Goal: Check status

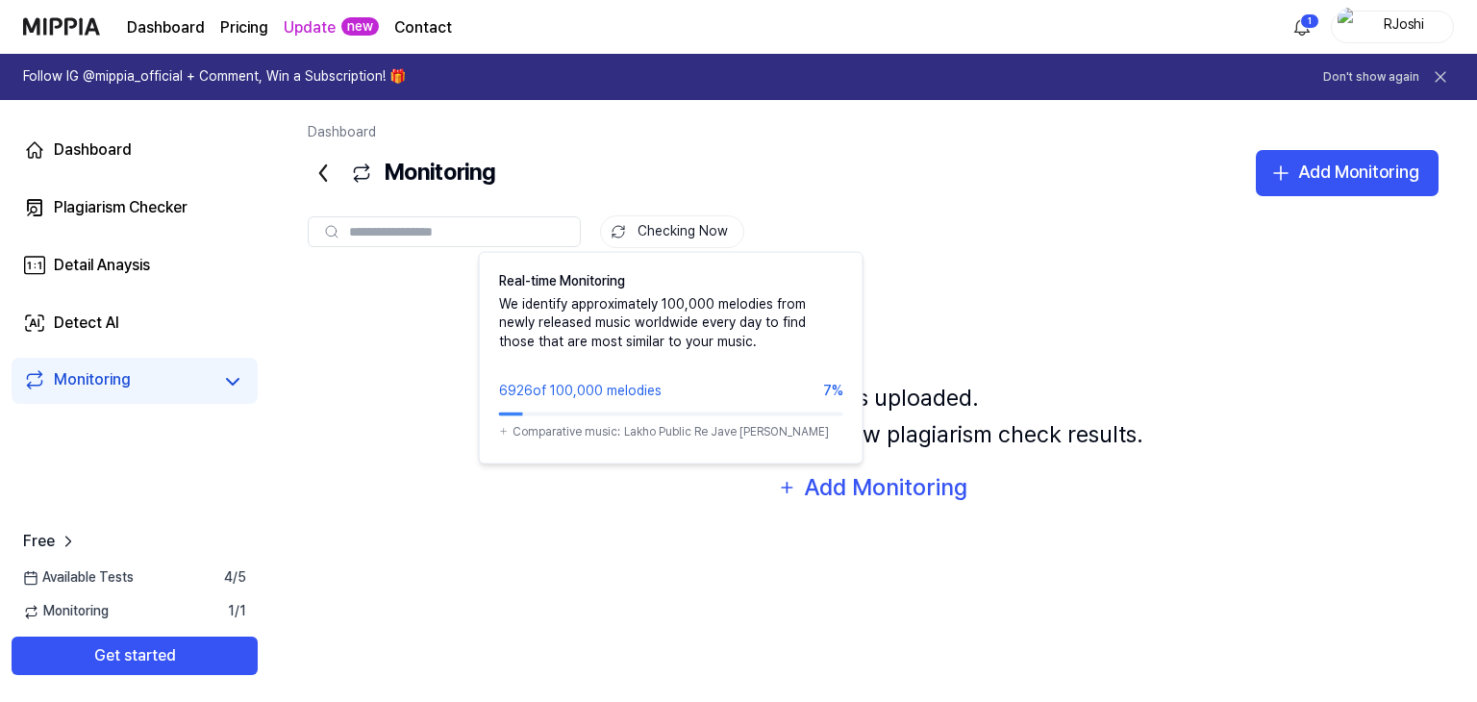
click at [694, 228] on button "Checking Now" at bounding box center [672, 231] width 144 height 33
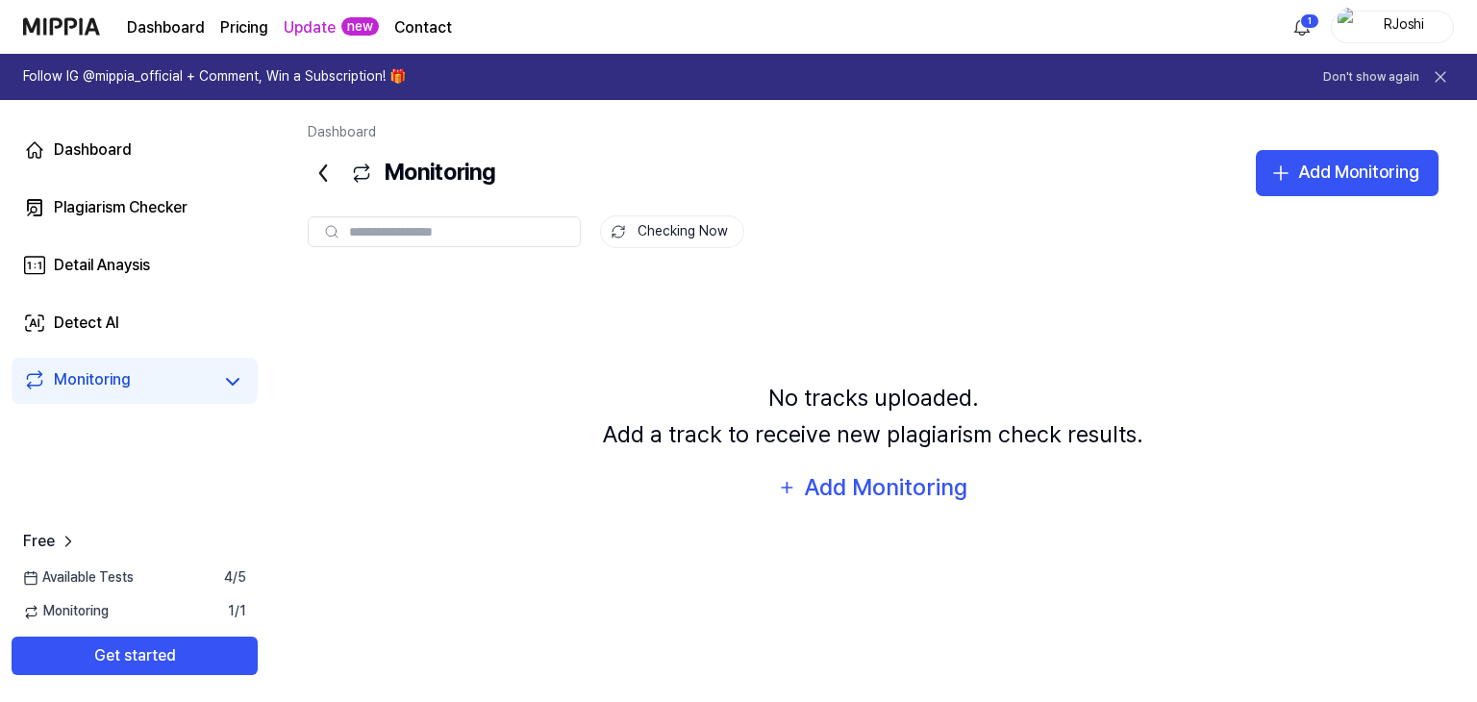
click at [694, 228] on button "Checking Now" at bounding box center [672, 231] width 144 height 33
click at [79, 150] on div "Dashboard" at bounding box center [93, 149] width 78 height 23
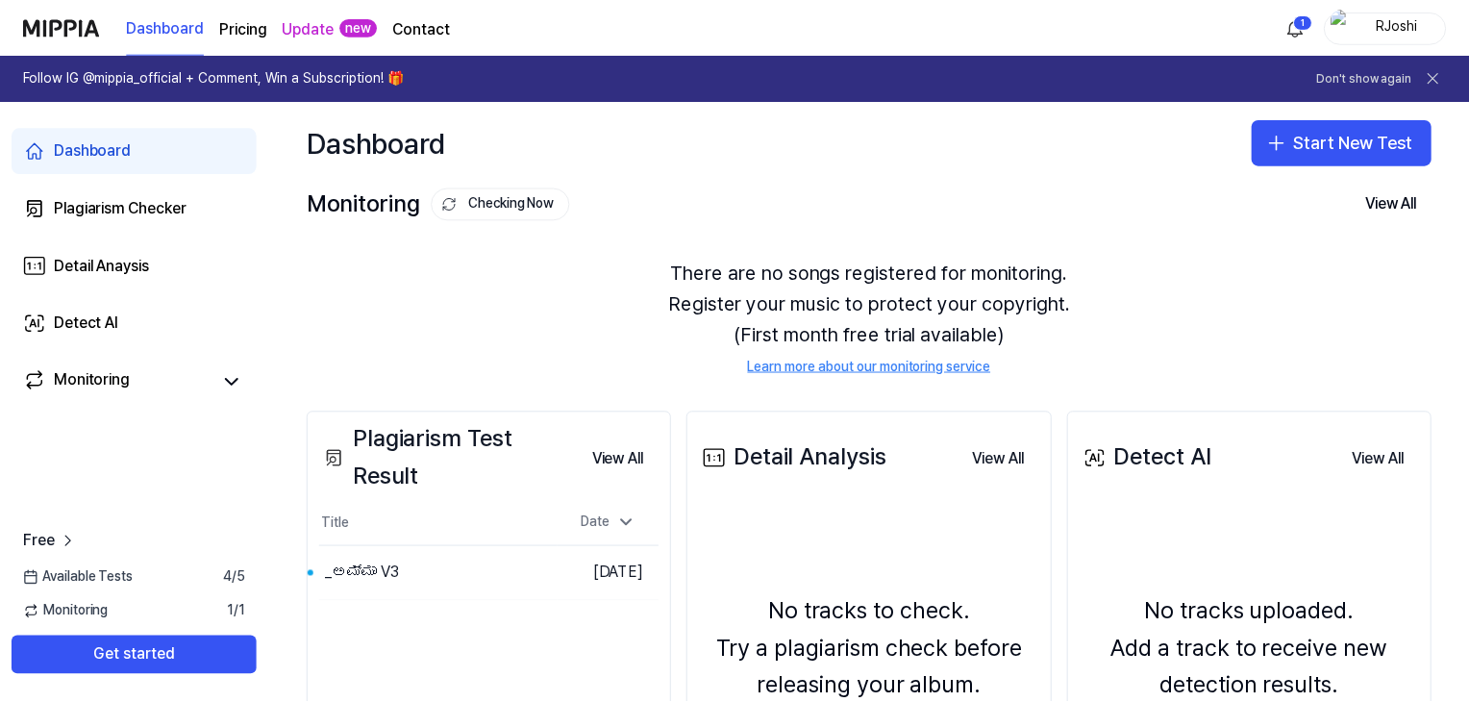
scroll to position [250, 0]
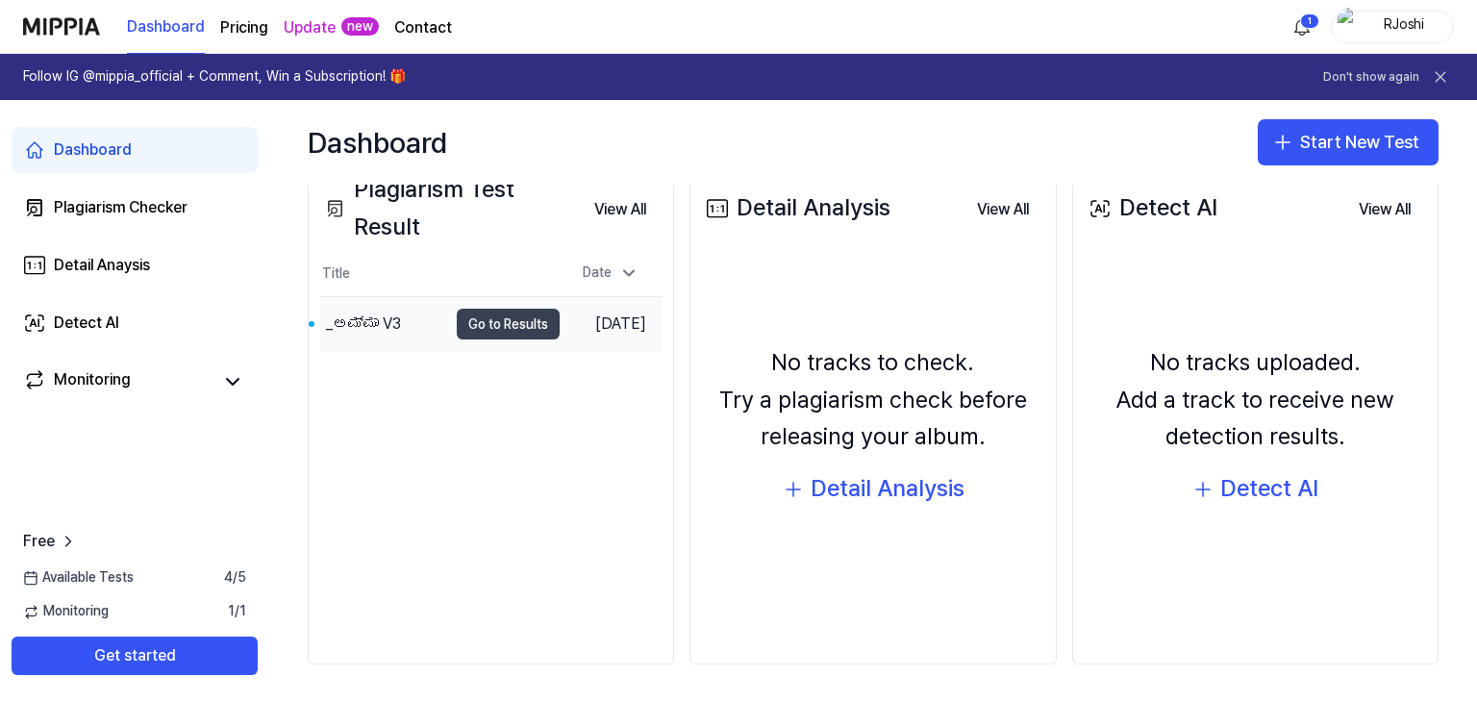
click at [496, 320] on button "Go to Results" at bounding box center [508, 324] width 103 height 31
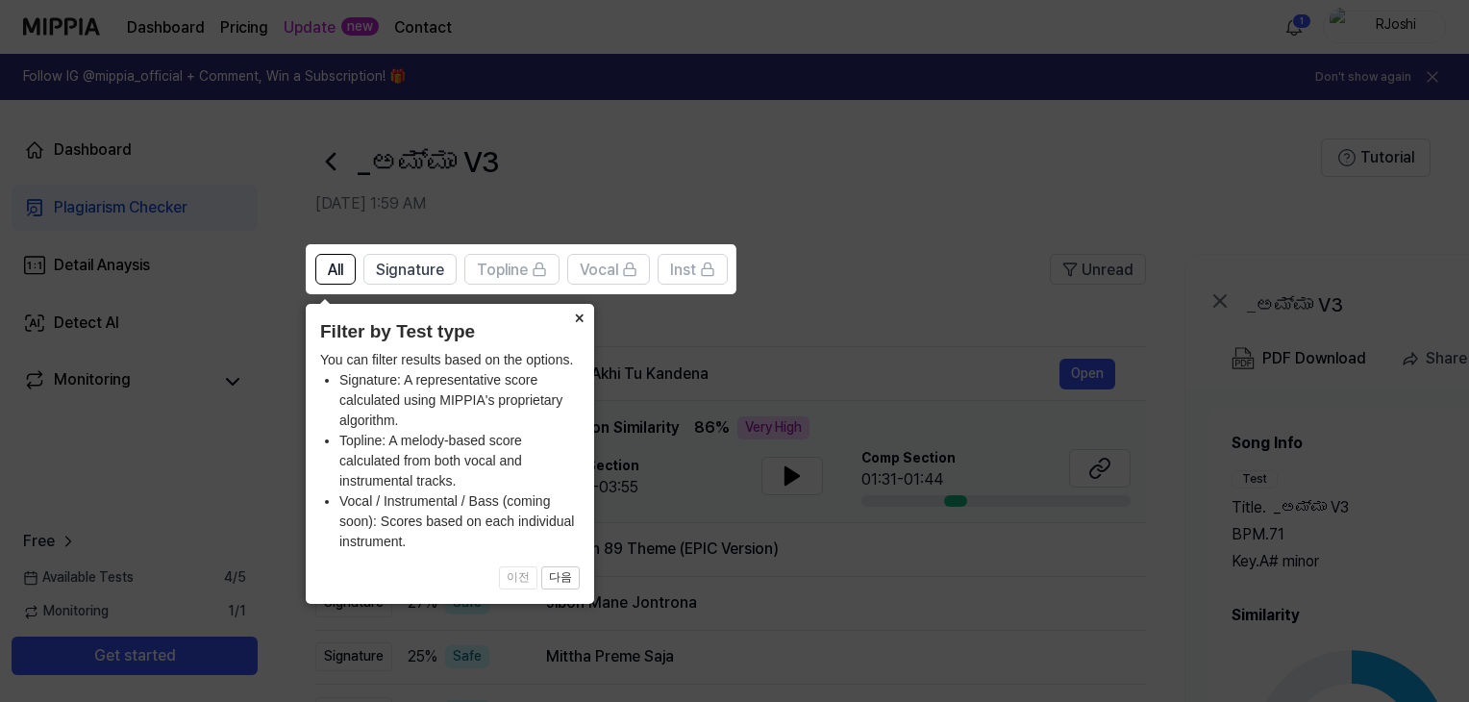
click at [578, 316] on button "×" at bounding box center [579, 317] width 31 height 27
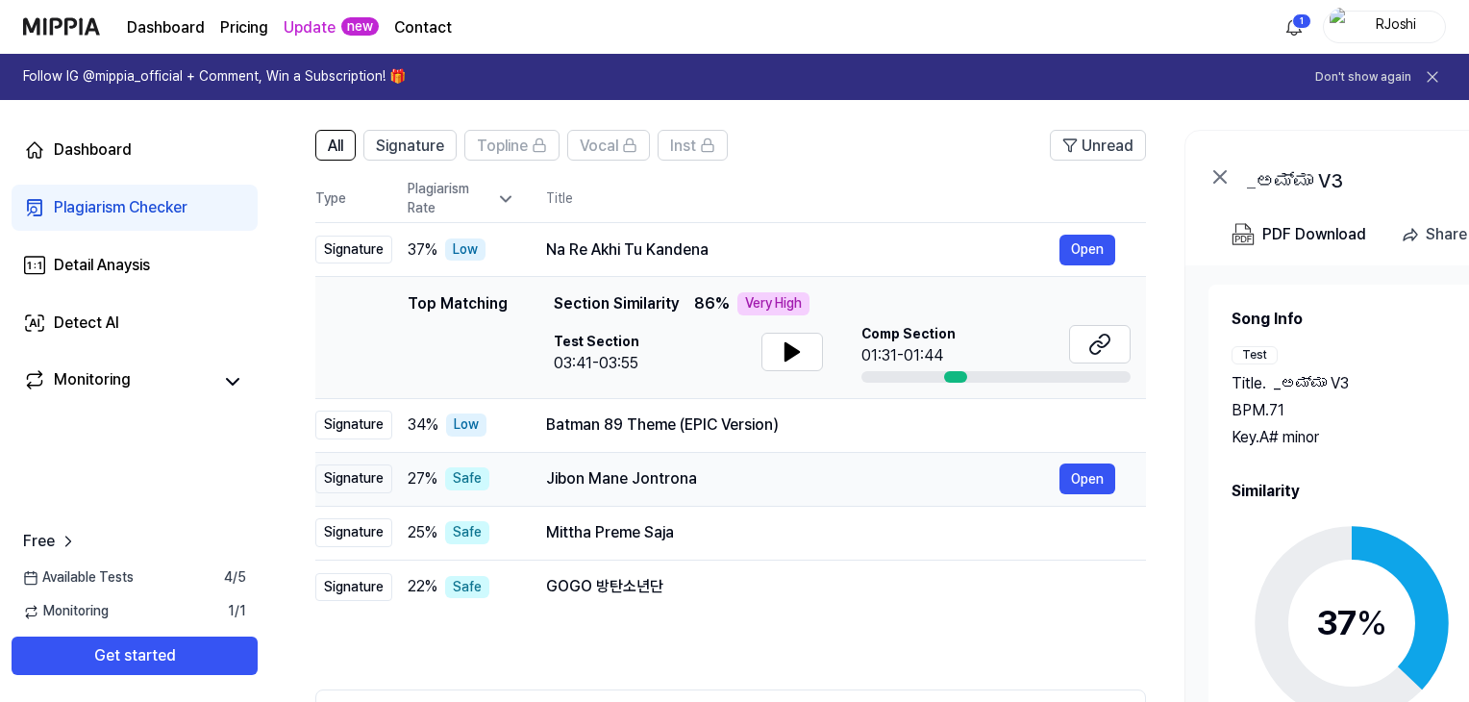
scroll to position [96, 0]
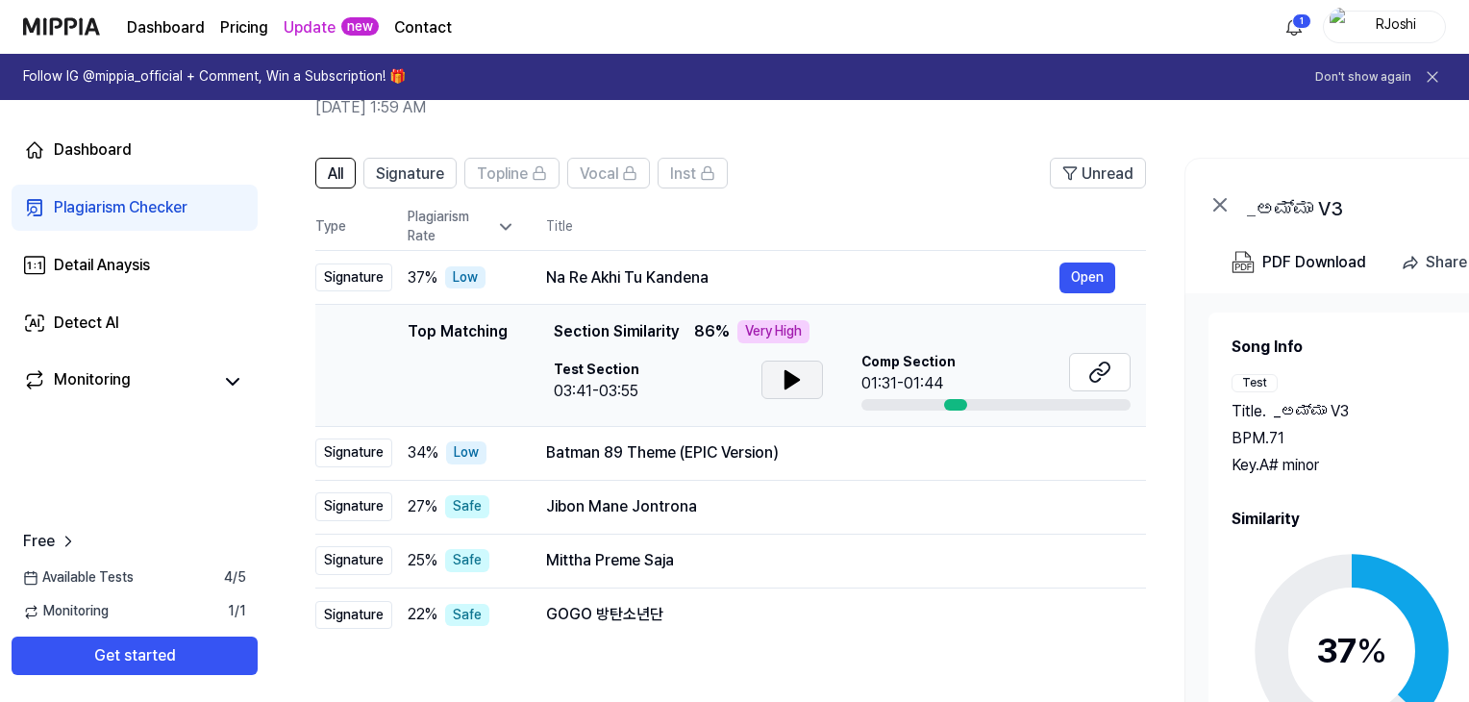
click at [795, 382] on icon at bounding box center [792, 379] width 13 height 17
click at [994, 404] on div at bounding box center [996, 405] width 269 height 12
drag, startPoint x: 957, startPoint y: 404, endPoint x: 979, endPoint y: 404, distance: 22.1
click at [979, 404] on div at bounding box center [996, 405] width 269 height 12
click at [892, 403] on div at bounding box center [996, 405] width 269 height 12
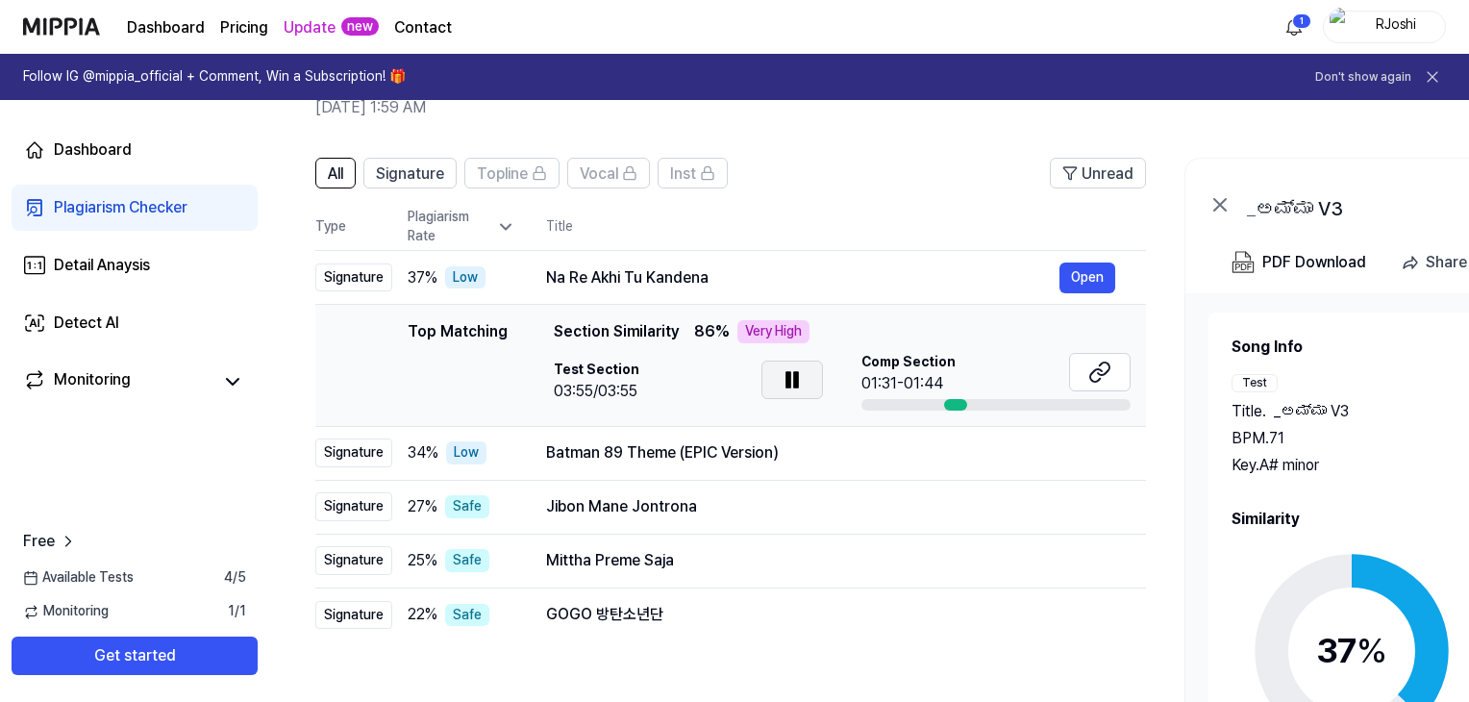
click at [879, 403] on div at bounding box center [996, 405] width 269 height 12
click at [777, 376] on button at bounding box center [793, 380] width 62 height 38
click at [1077, 276] on button "Open" at bounding box center [1088, 278] width 56 height 31
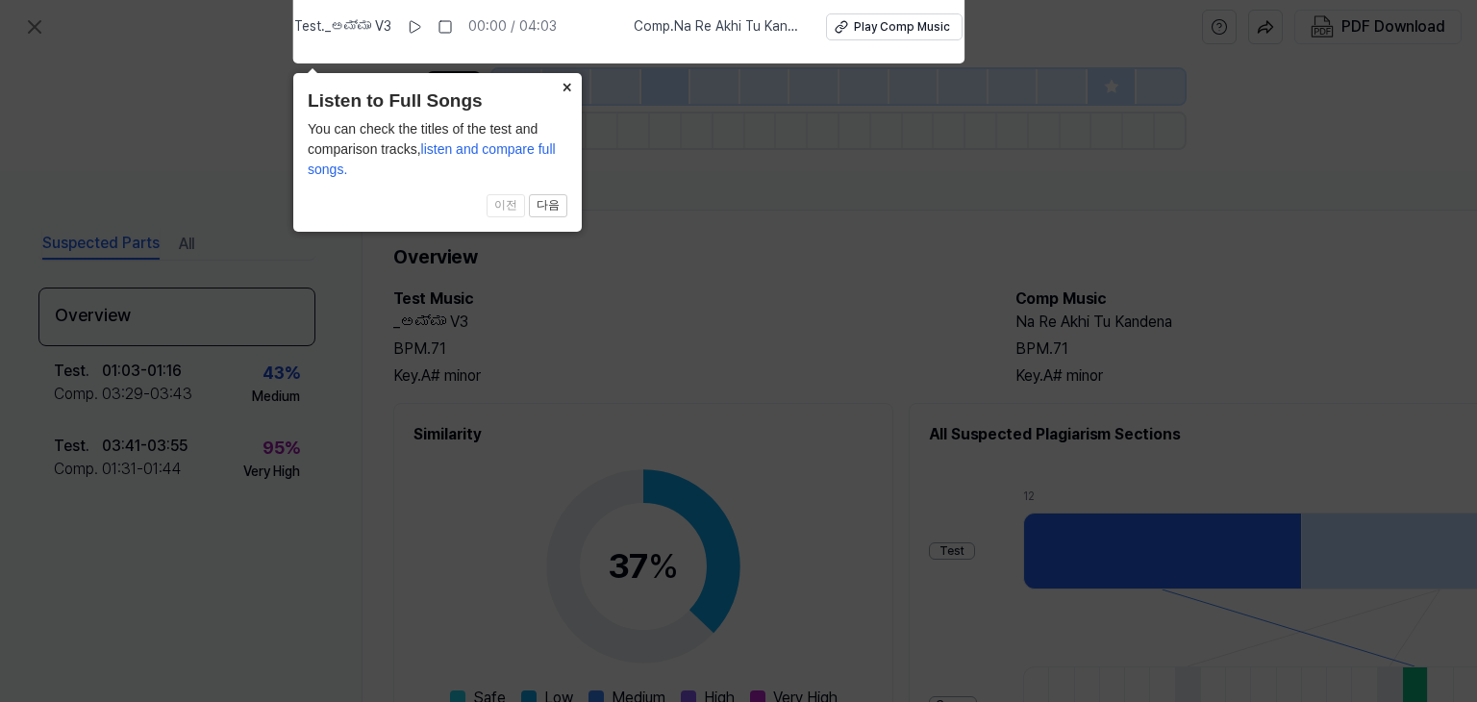
click at [566, 80] on button "×" at bounding box center [566, 86] width 31 height 27
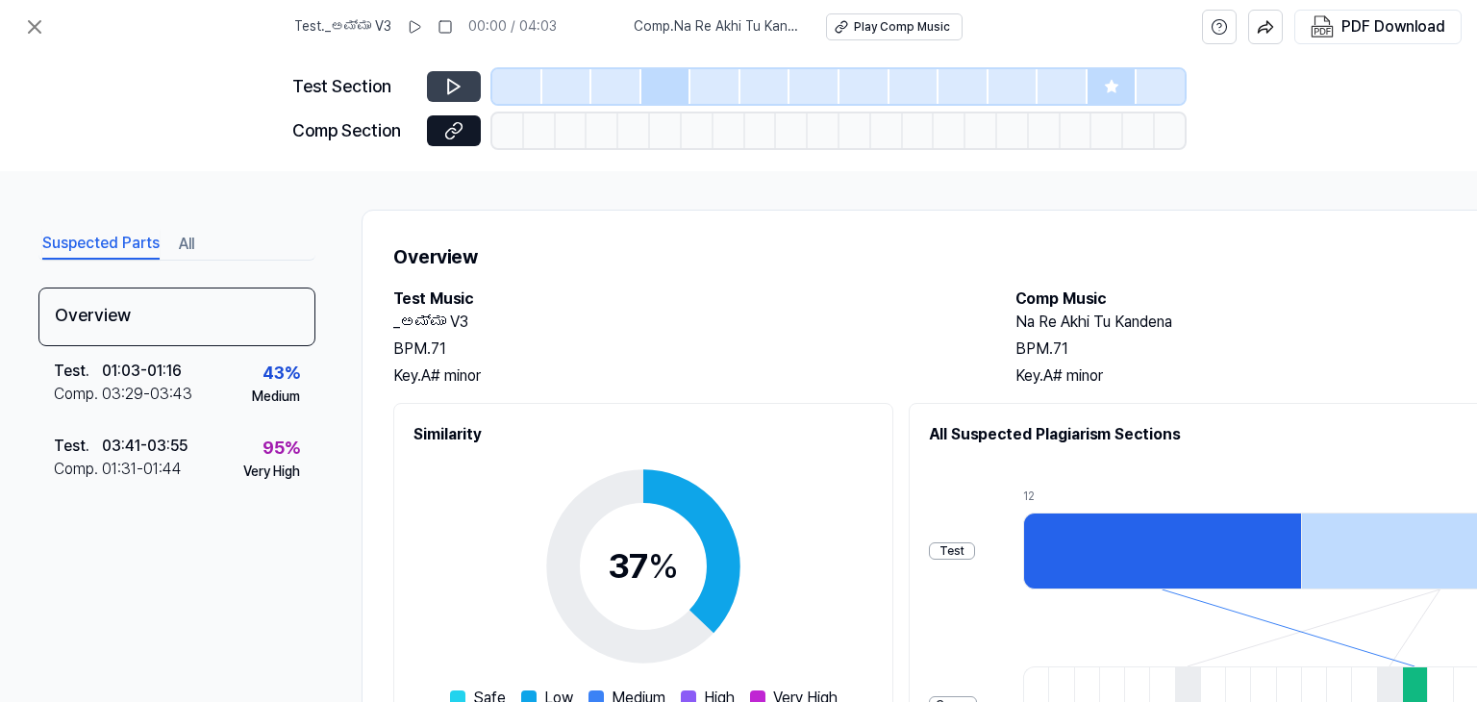
click at [452, 88] on icon at bounding box center [453, 86] width 19 height 19
click at [450, 84] on icon at bounding box center [453, 86] width 19 height 19
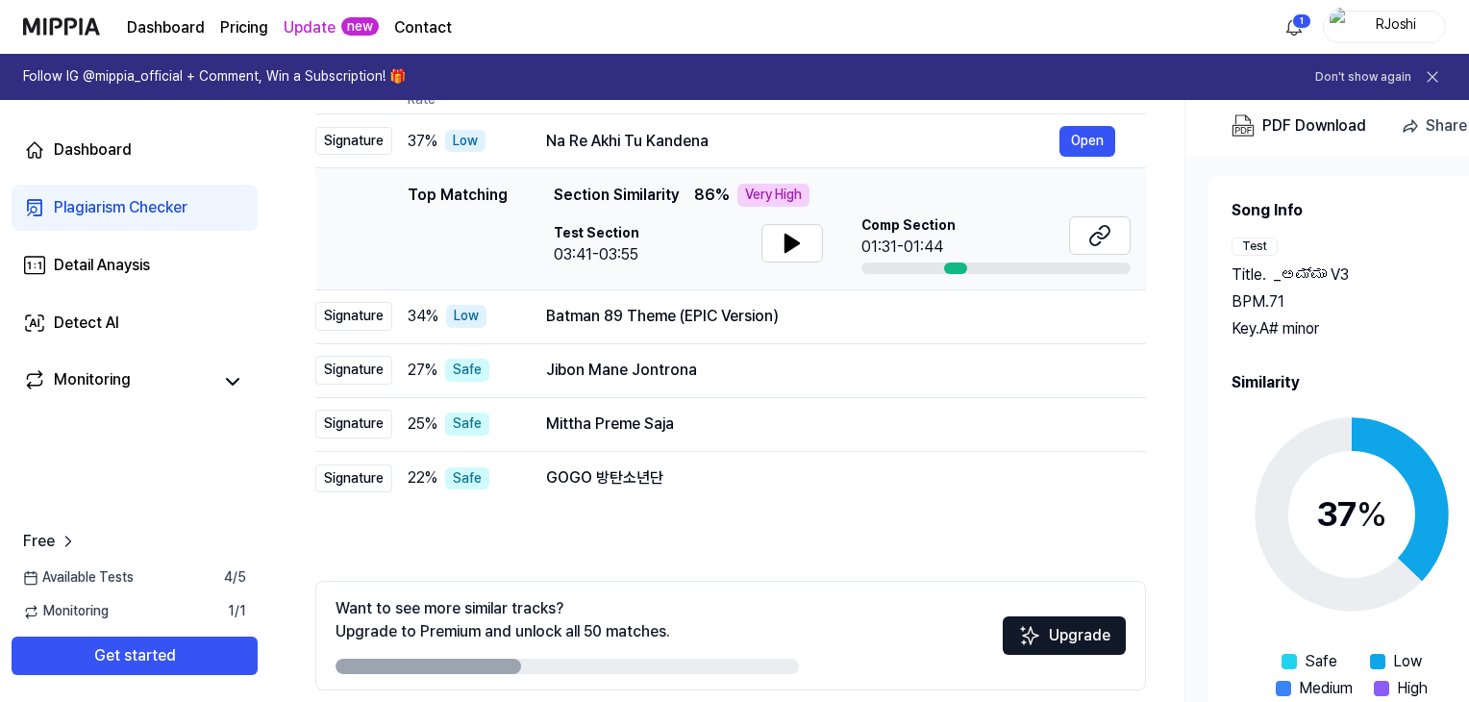
scroll to position [288, 0]
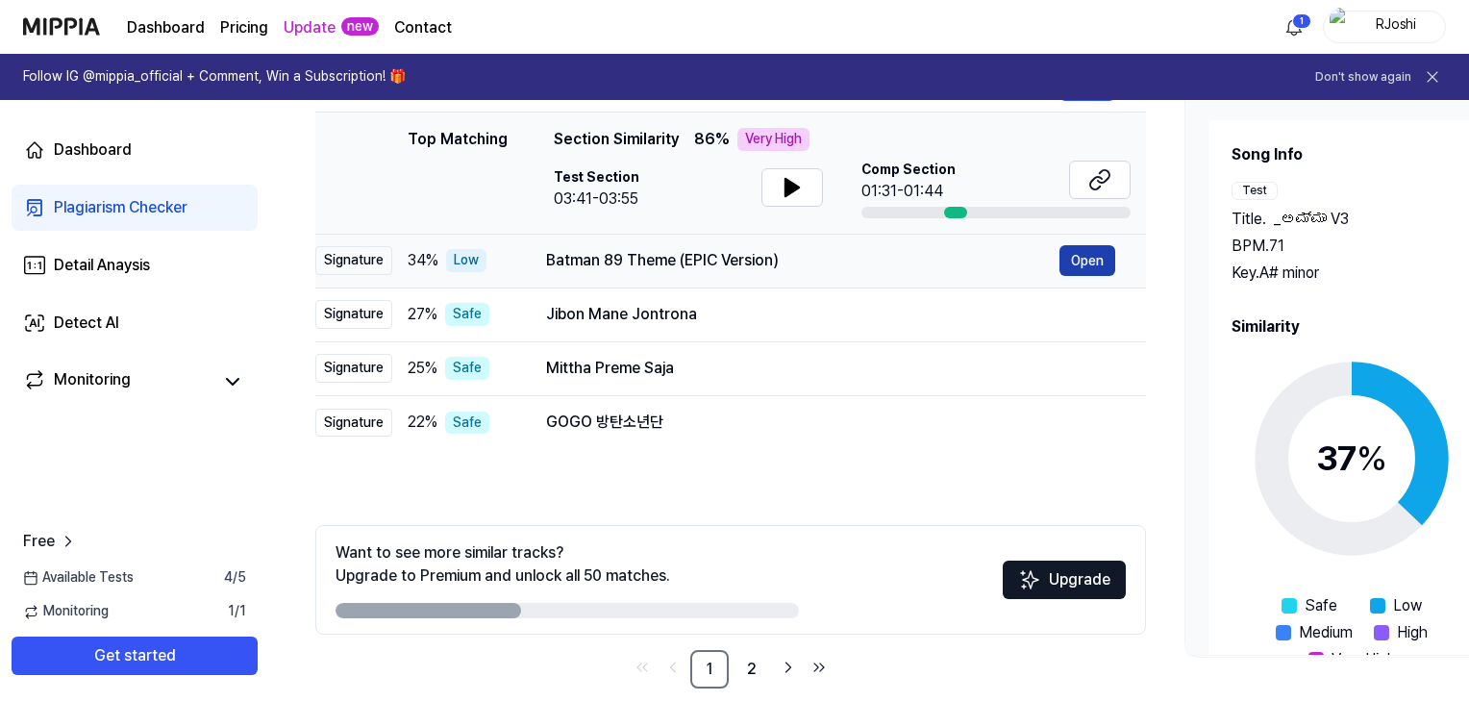
click at [1093, 263] on button "Open" at bounding box center [1088, 260] width 56 height 31
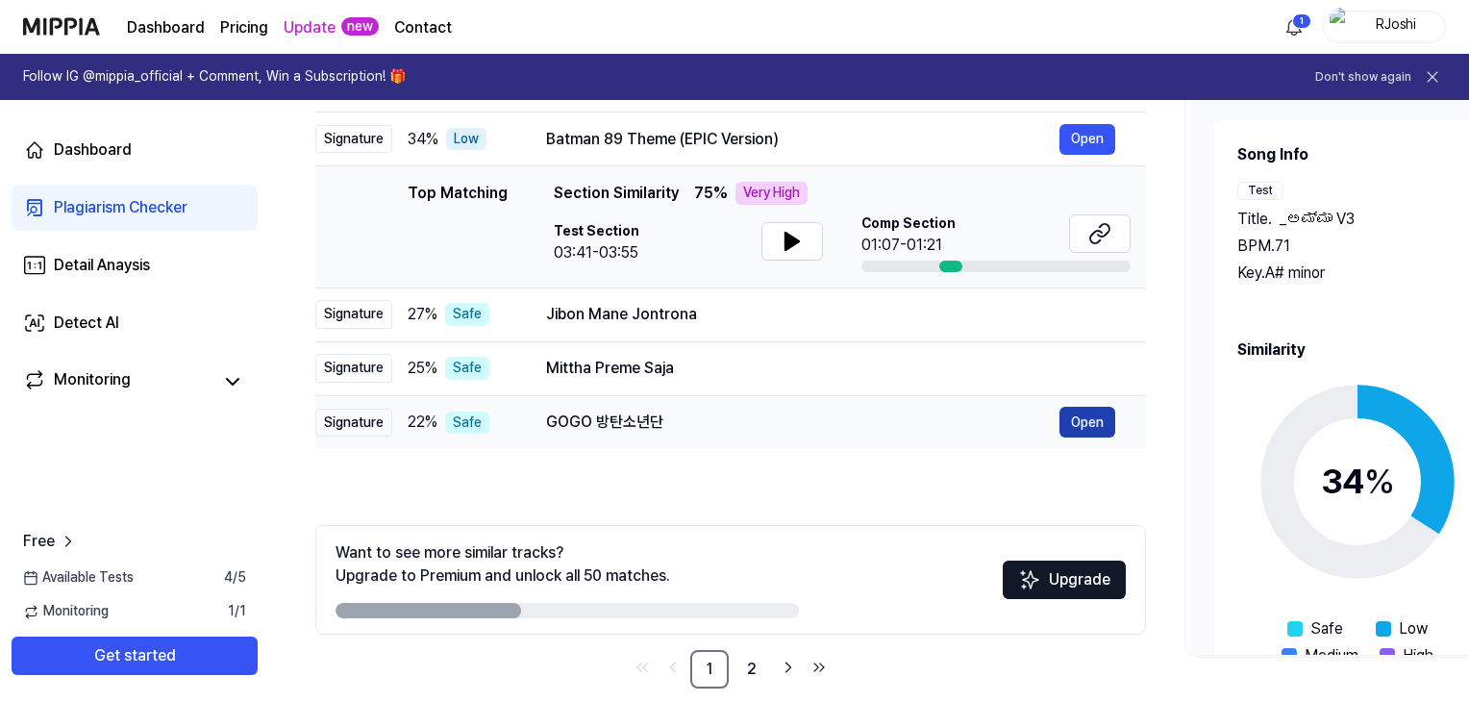
click at [1071, 423] on button "Open" at bounding box center [1088, 422] width 56 height 31
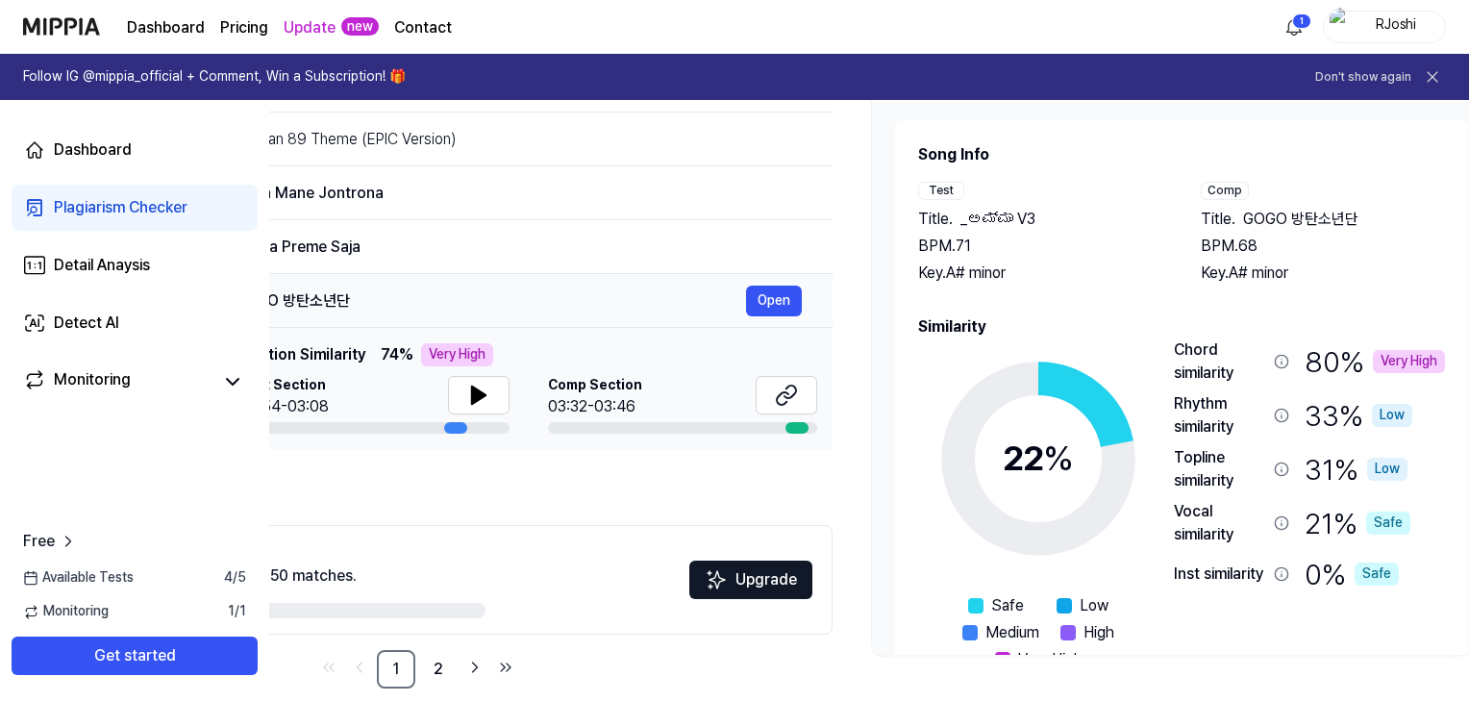
scroll to position [0, 350]
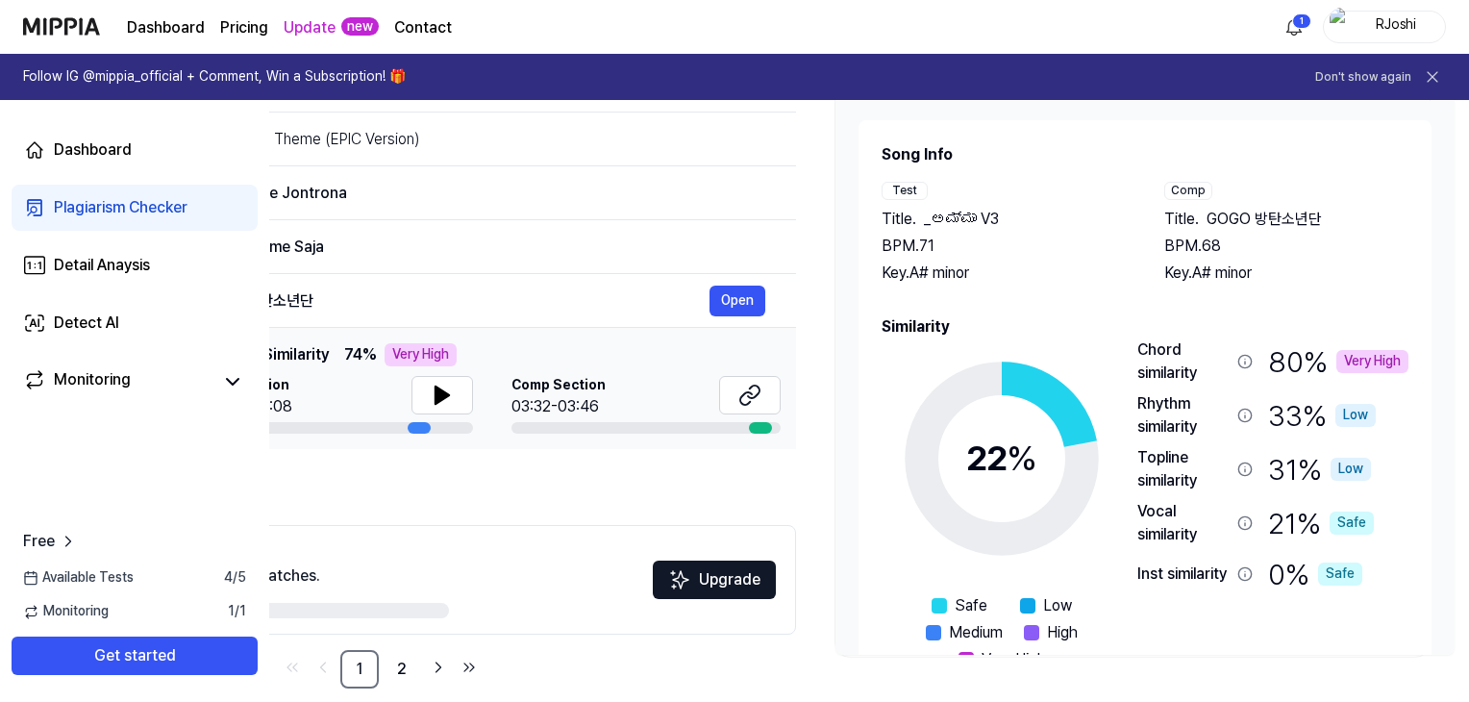
drag, startPoint x: 685, startPoint y: 298, endPoint x: 831, endPoint y: 334, distance: 150.4
click at [831, 334] on div "All Signature Topline Vocal Inst Unread All Signature Topline Vocal Inst Type P…" at bounding box center [694, 336] width 1550 height 781
click at [400, 668] on link "2" at bounding box center [402, 669] width 38 height 38
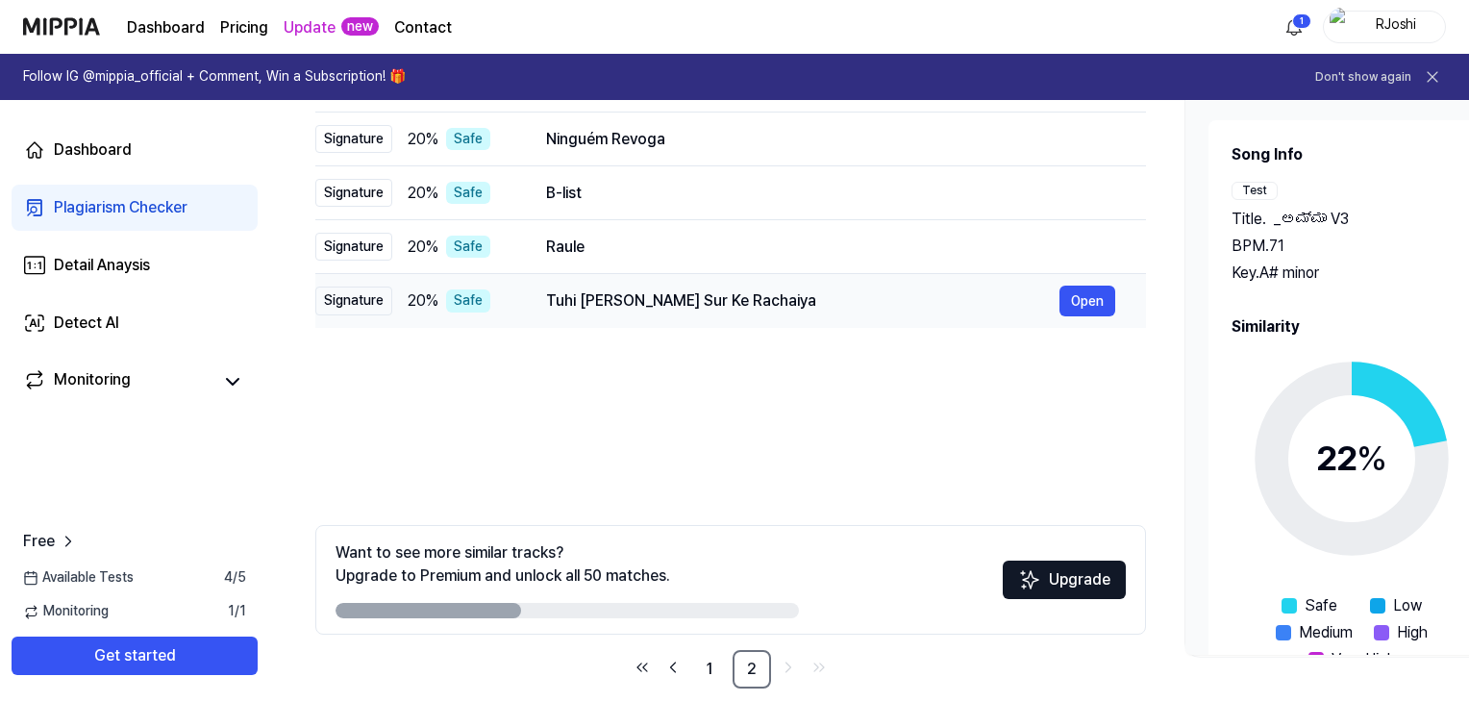
drag, startPoint x: 779, startPoint y: 301, endPoint x: 888, endPoint y: 309, distance: 108.9
click at [888, 309] on div "Tuhi Hau Sato Sur Ke Rachaiya" at bounding box center [803, 300] width 514 height 23
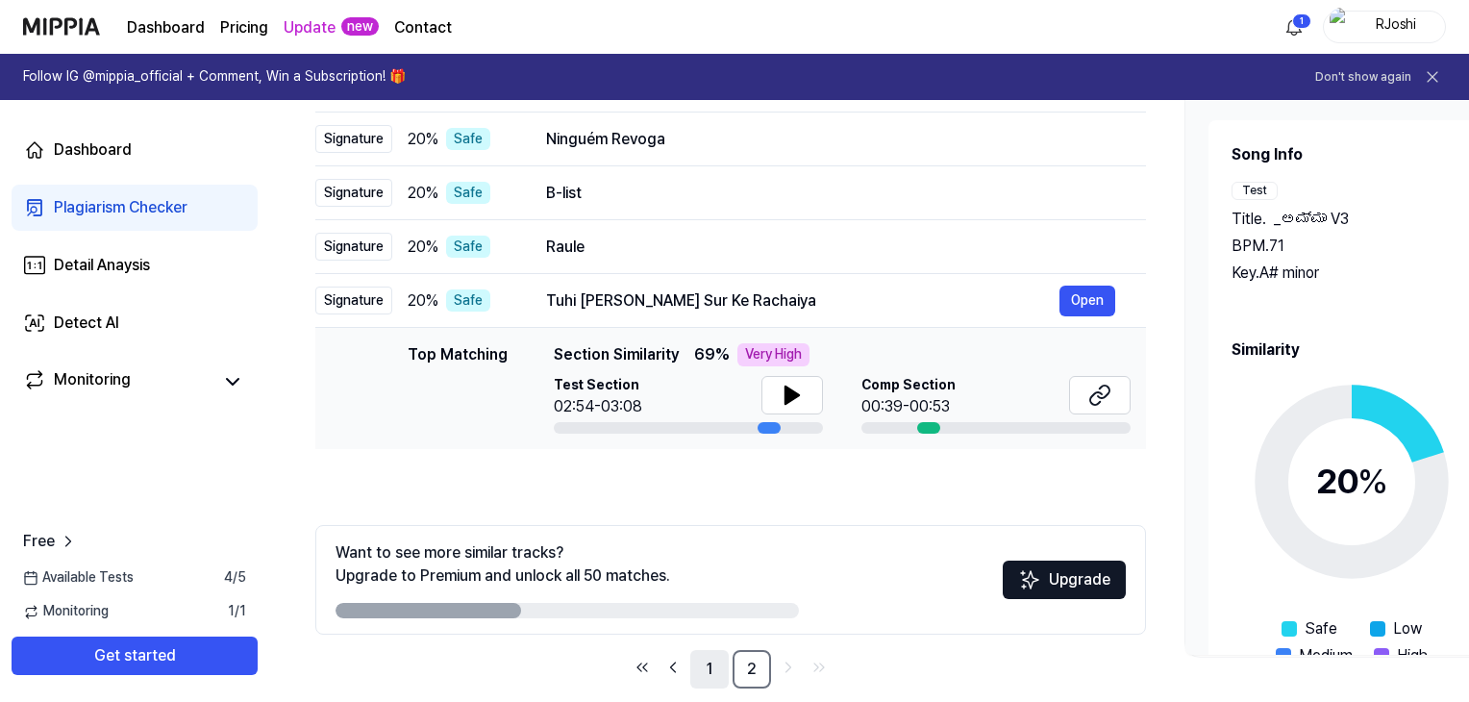
click at [714, 669] on link "1" at bounding box center [709, 669] width 38 height 38
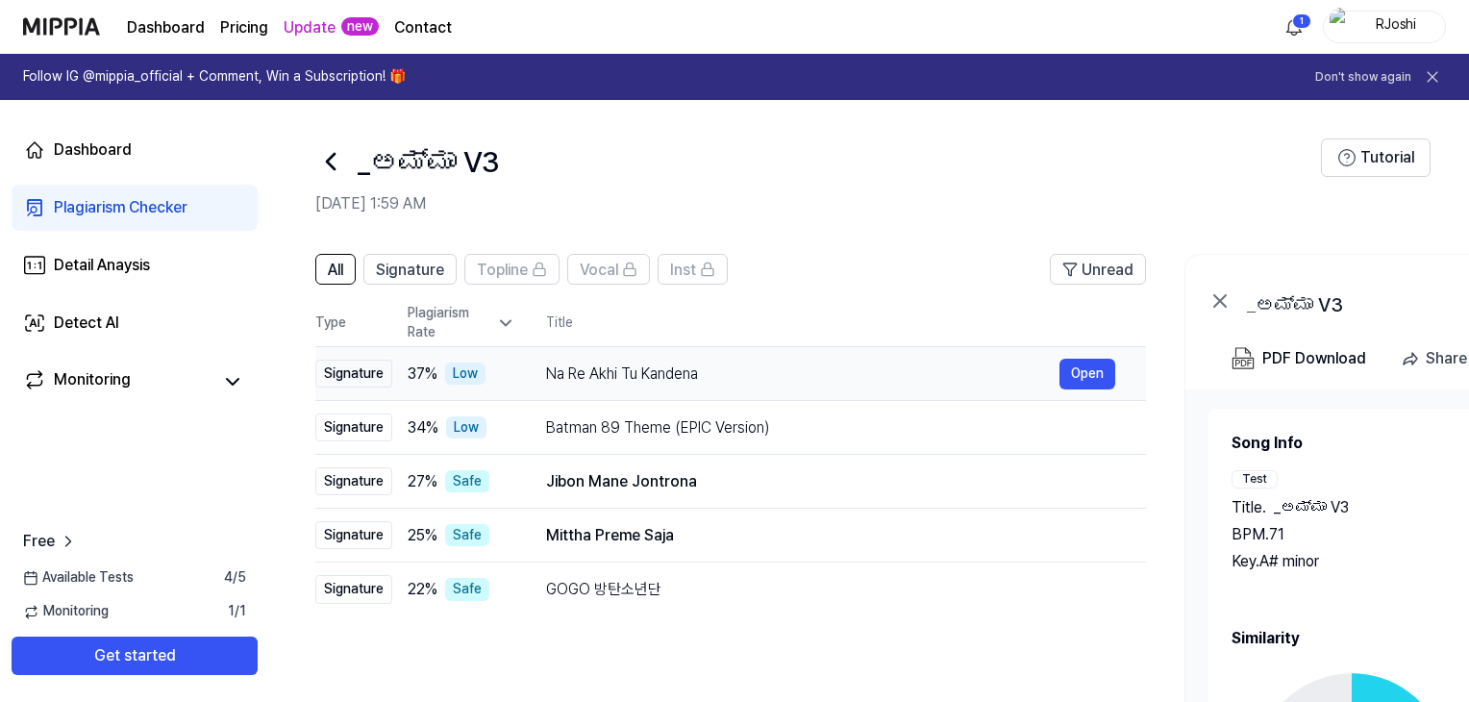
drag, startPoint x: 546, startPoint y: 375, endPoint x: 654, endPoint y: 372, distance: 107.7
click at [654, 372] on div "Na Re Akhi Tu Kandena" at bounding box center [803, 374] width 514 height 23
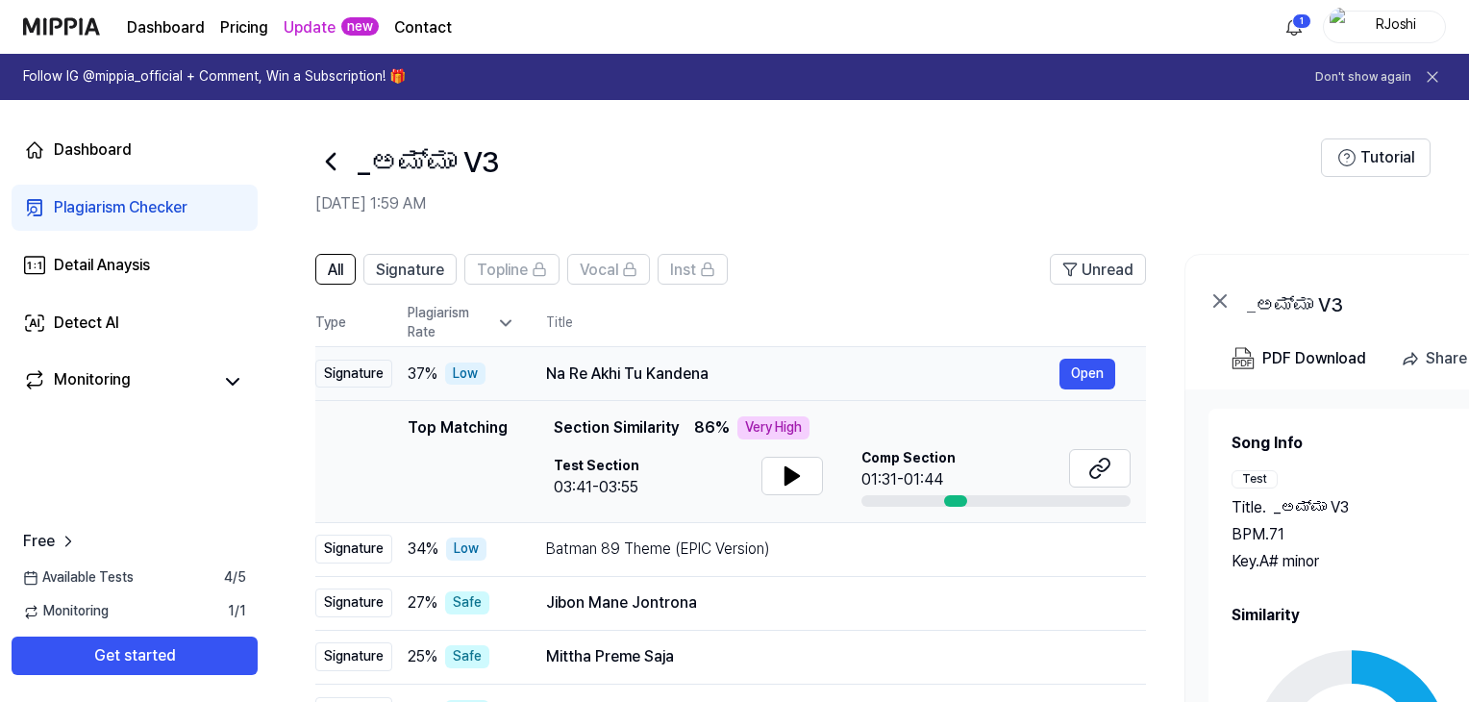
drag, startPoint x: 552, startPoint y: 377, endPoint x: 680, endPoint y: 377, distance: 127.9
click at [680, 377] on div "Na Re Akhi Tu Kandena" at bounding box center [803, 374] width 514 height 23
click at [566, 378] on div "Na Re Akhi Tu Kandena" at bounding box center [803, 374] width 514 height 23
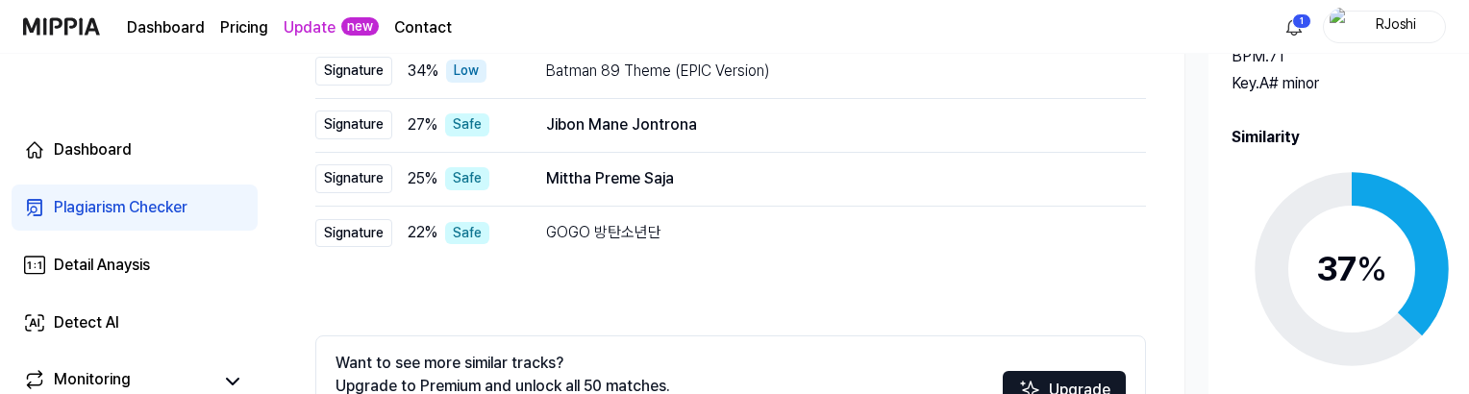
scroll to position [481, 0]
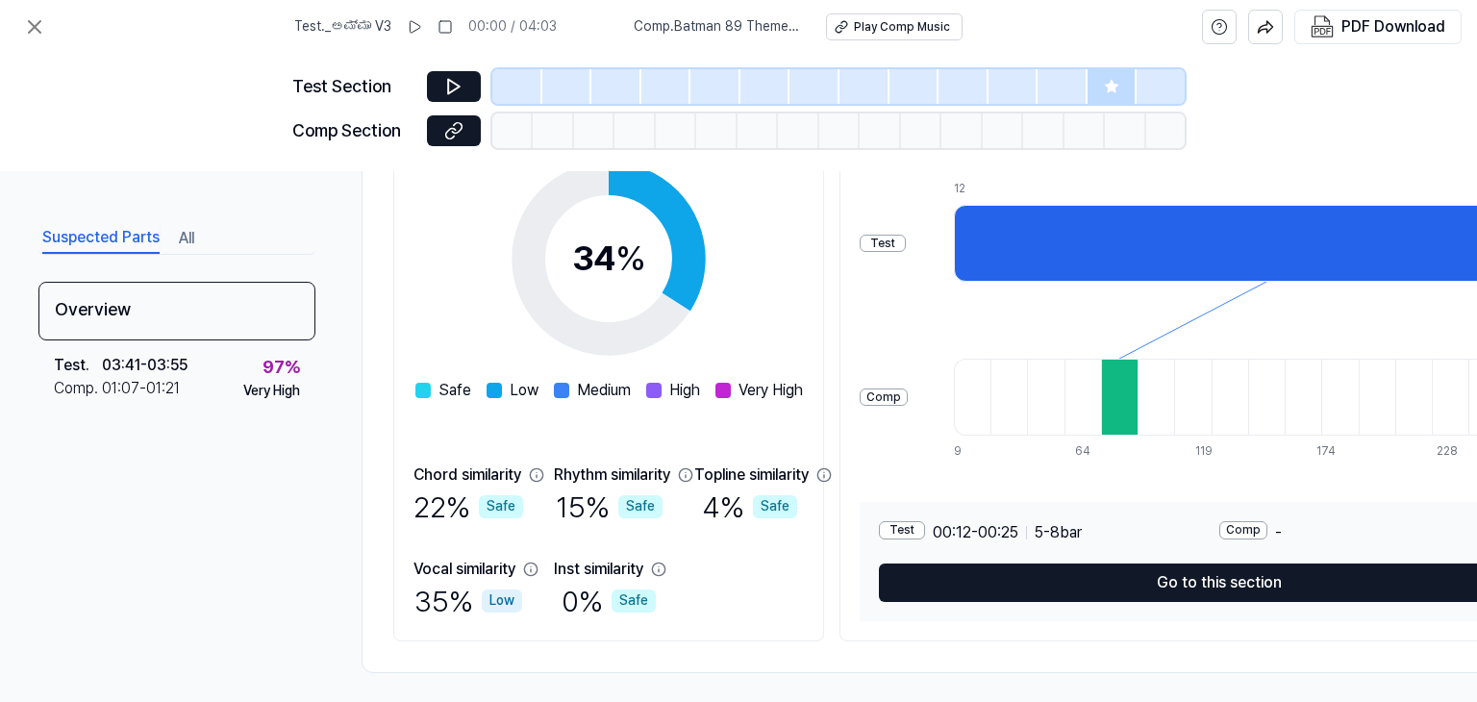
scroll to position [324, 0]
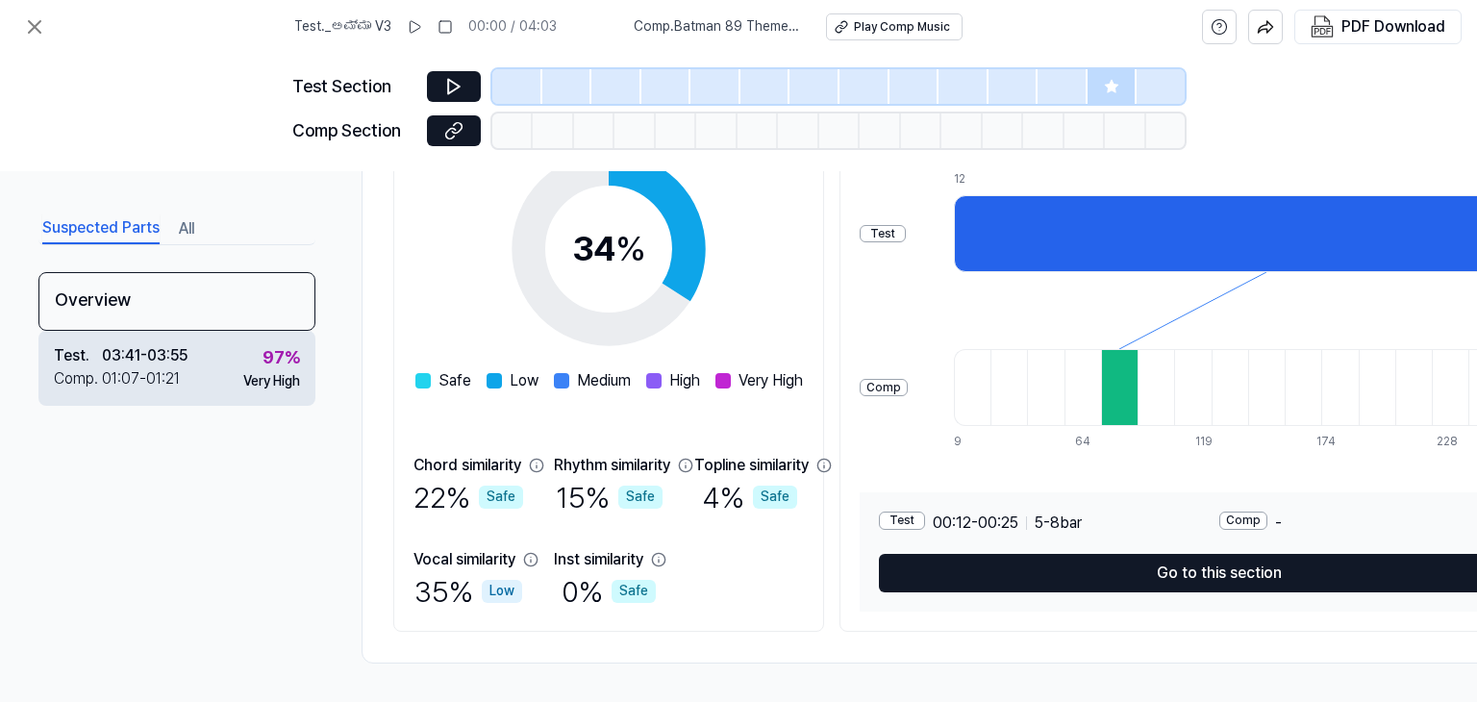
click at [185, 352] on div "03:41 - 03:55" at bounding box center [145, 355] width 86 height 23
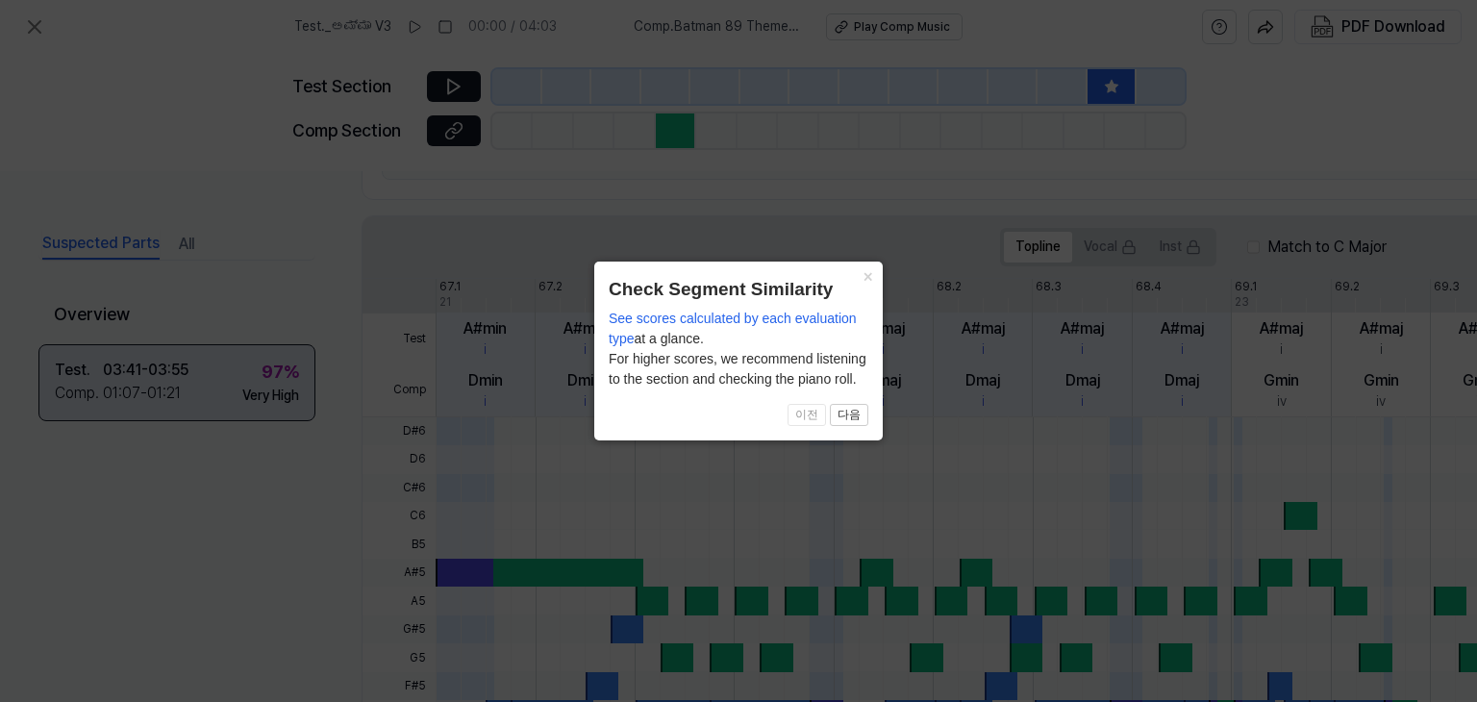
scroll to position [623, 0]
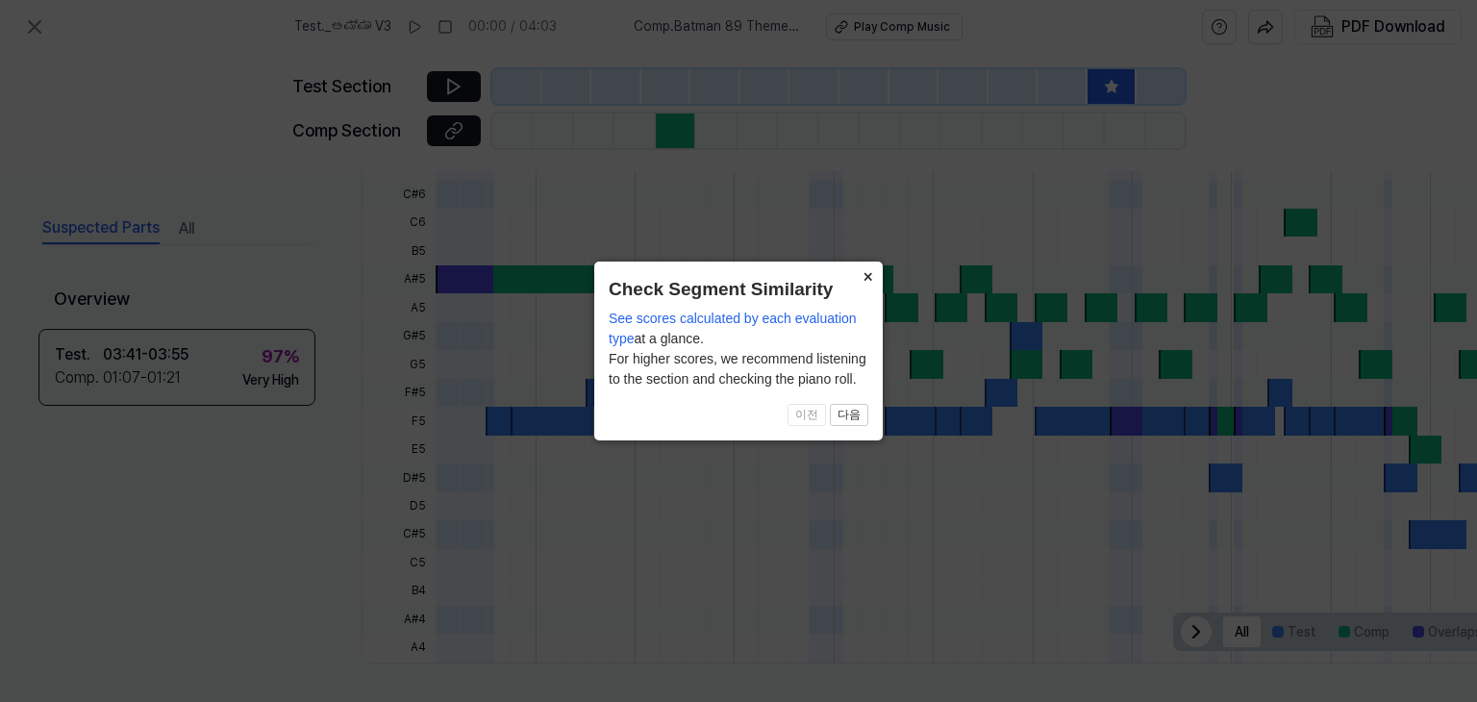
click at [868, 276] on button "×" at bounding box center [867, 275] width 31 height 27
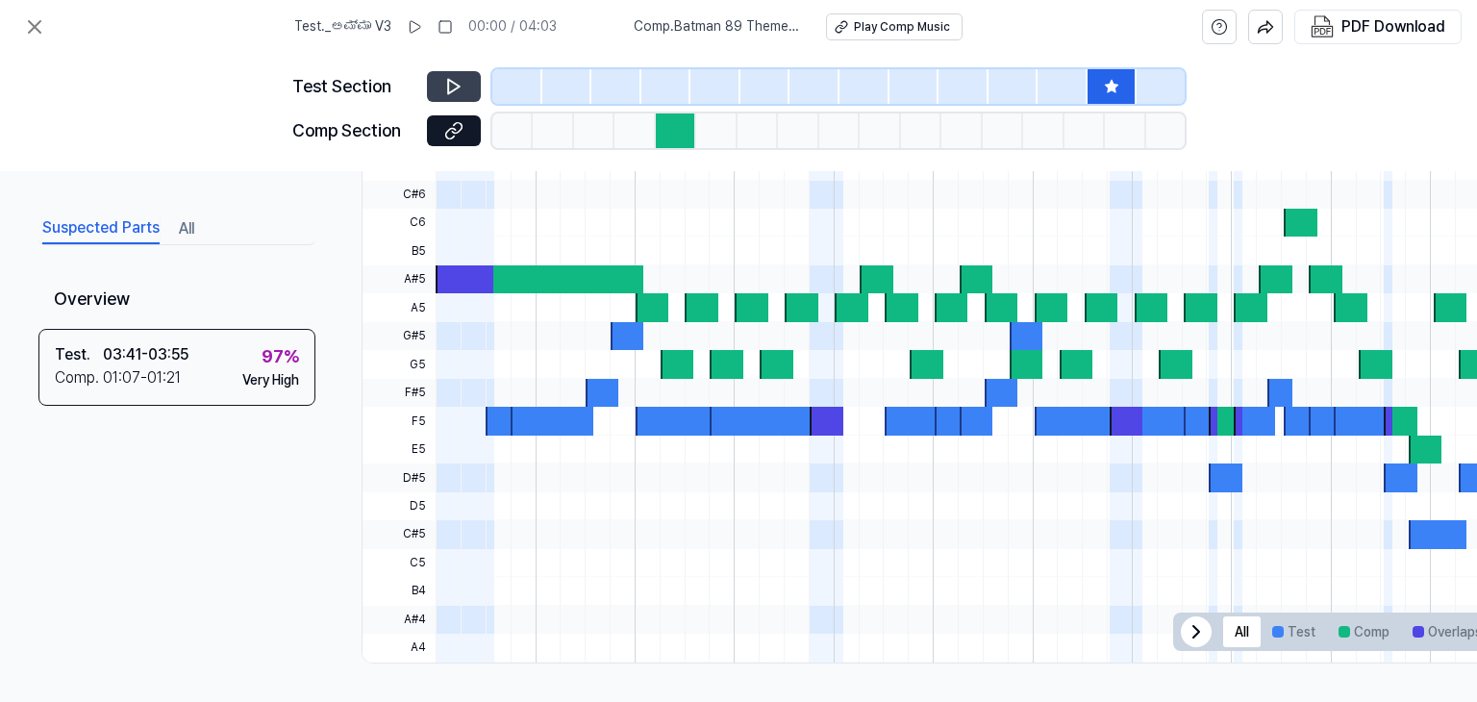
click at [465, 89] on button at bounding box center [454, 86] width 54 height 31
click at [416, 27] on icon at bounding box center [414, 26] width 15 height 15
click at [40, 32] on icon at bounding box center [35, 27] width 12 height 12
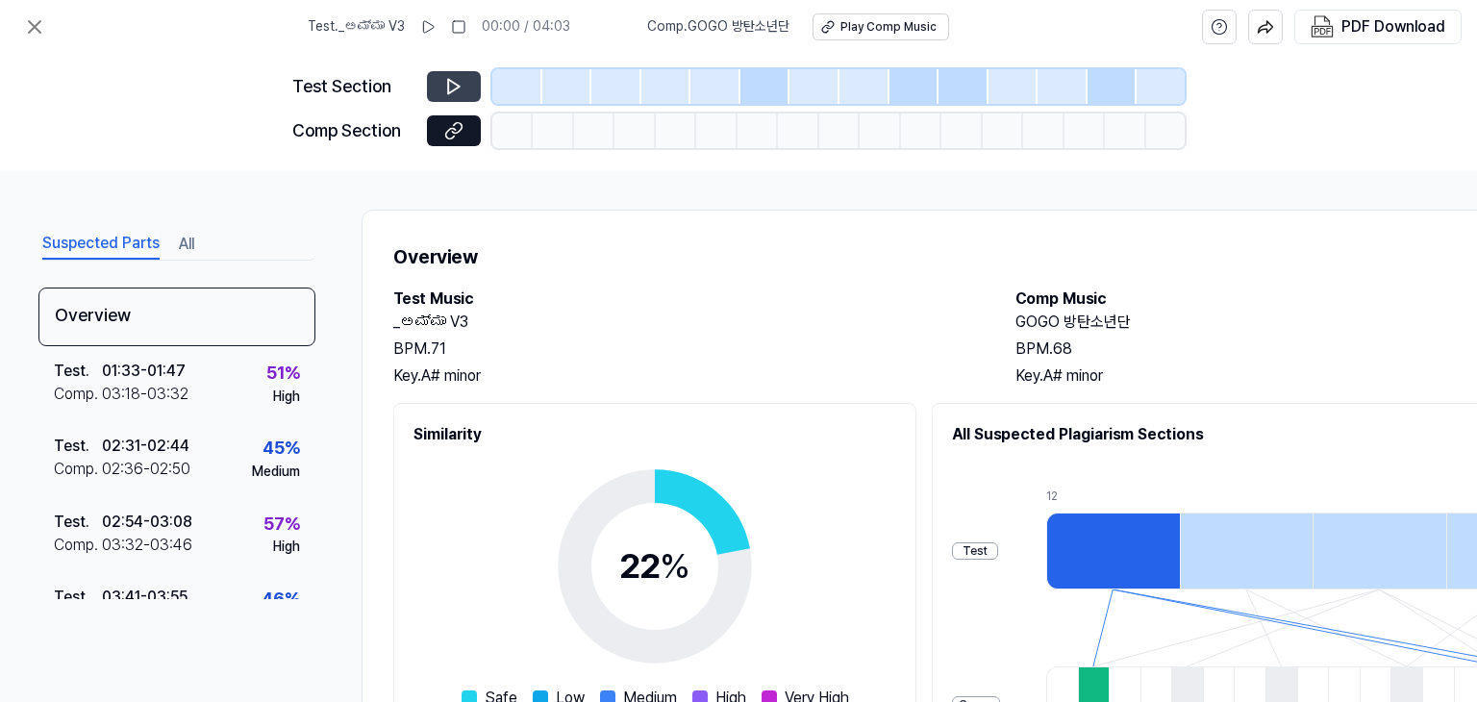
click at [465, 88] on button at bounding box center [454, 86] width 54 height 31
click at [38, 32] on icon at bounding box center [35, 27] width 12 height 12
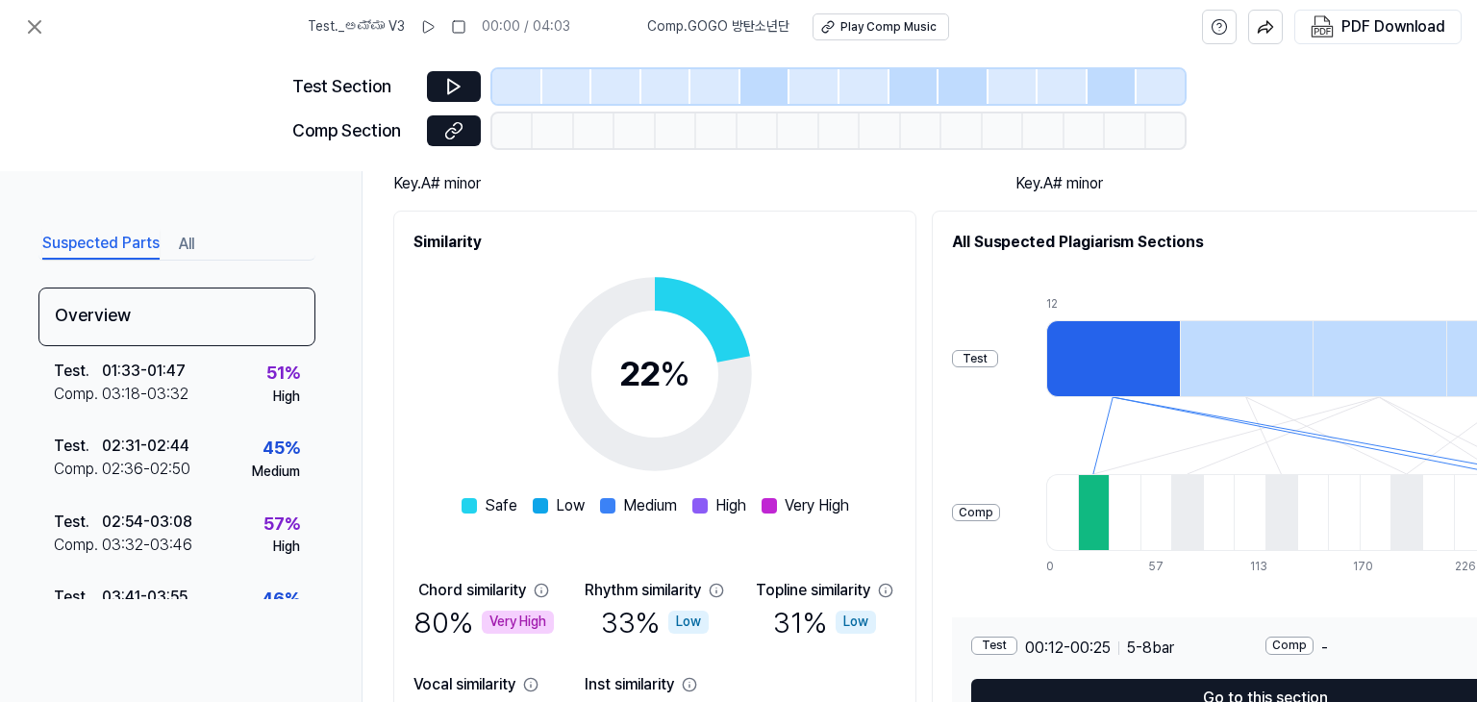
scroll to position [324, 0]
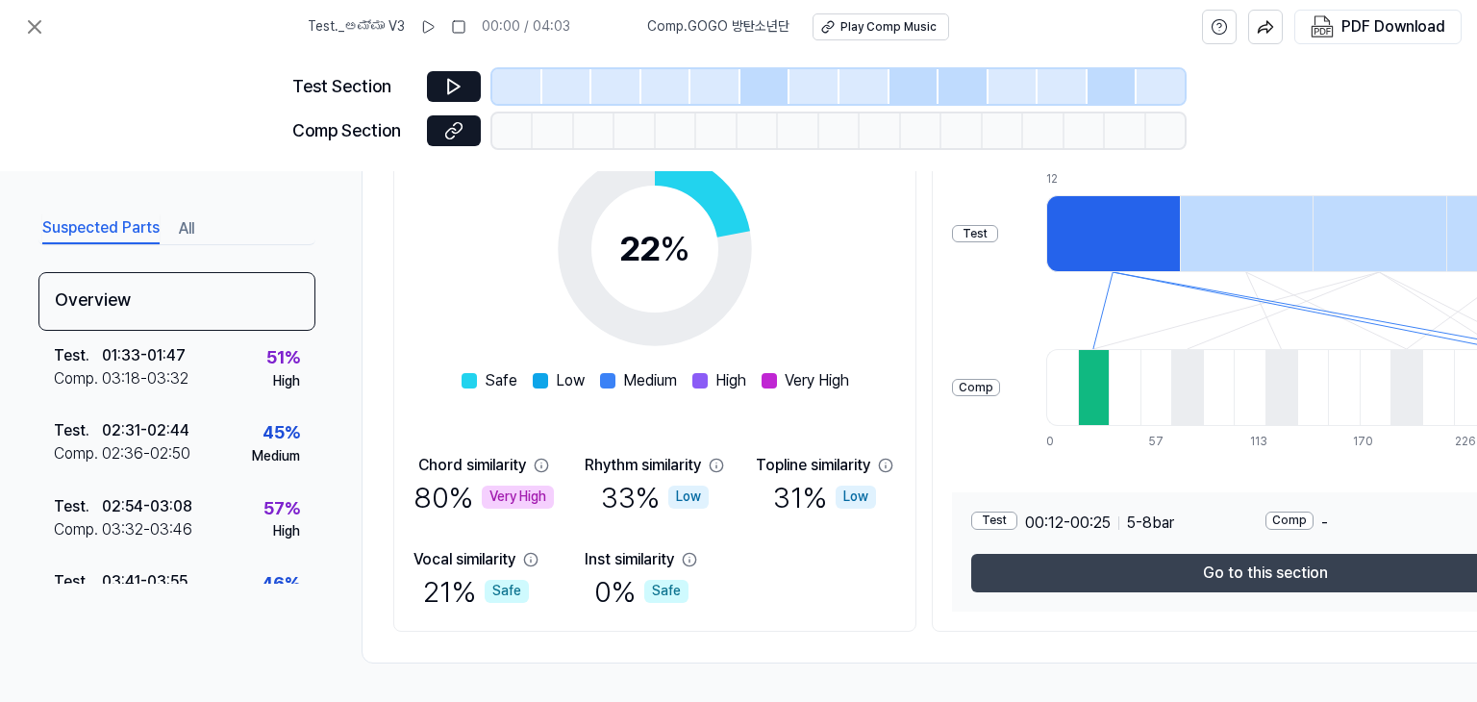
click at [1158, 563] on button "Go to this section" at bounding box center [1265, 573] width 589 height 38
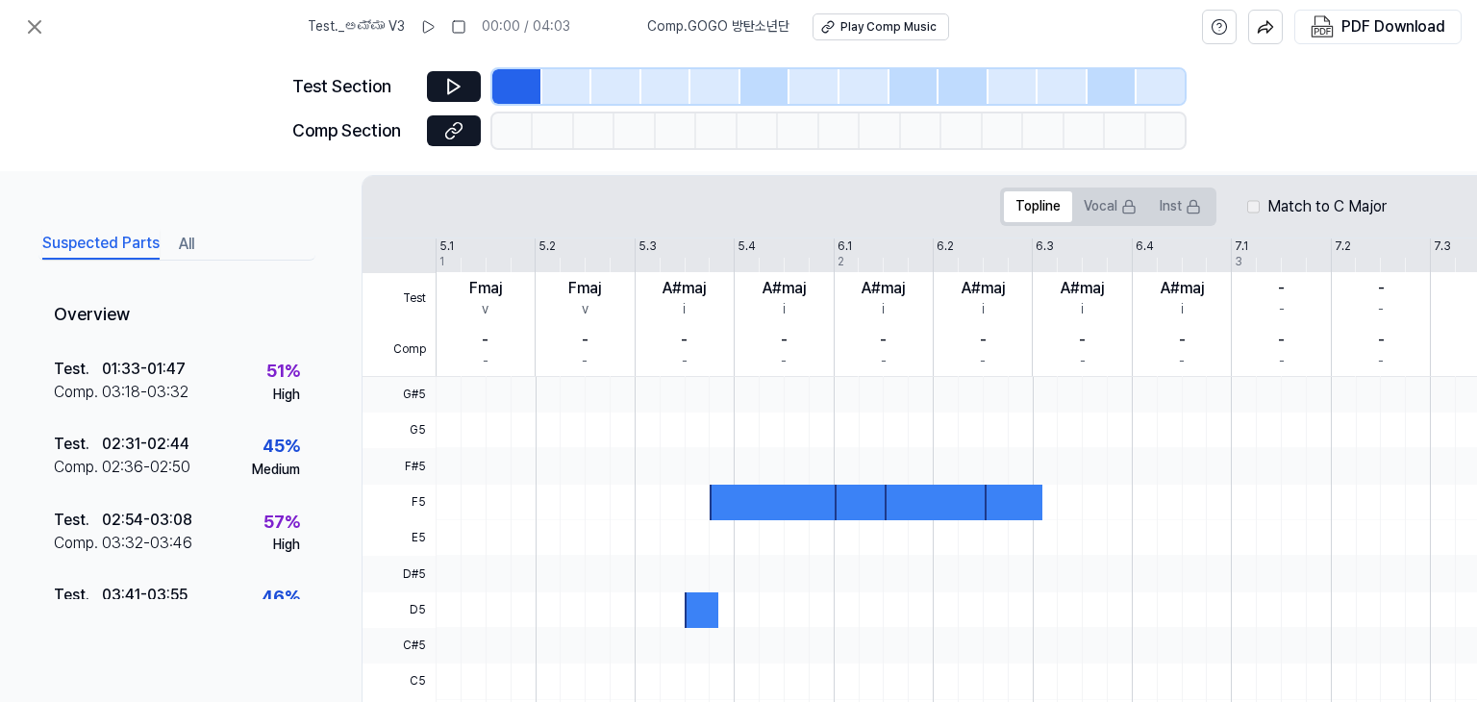
click at [744, 502] on div at bounding box center [776, 503] width 133 height 36
click at [470, 86] on button at bounding box center [454, 86] width 54 height 31
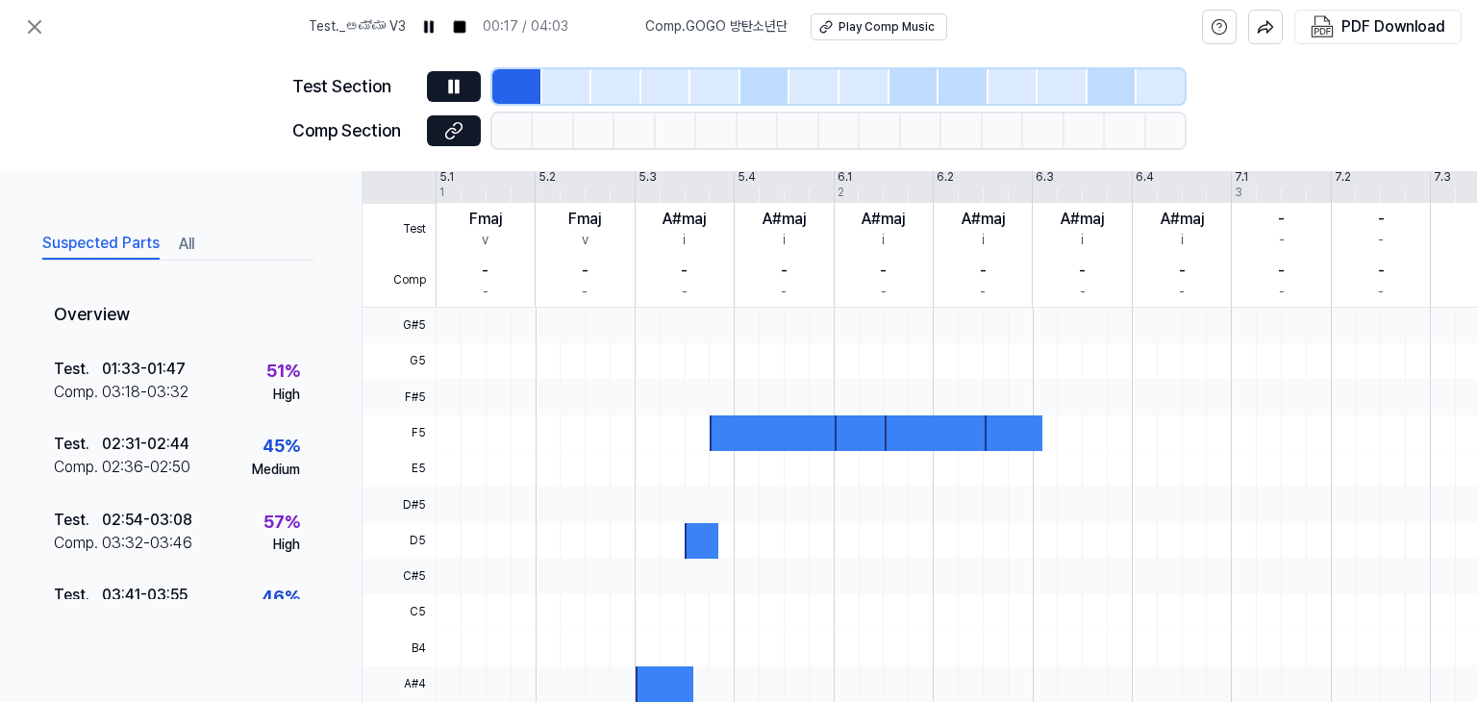
scroll to position [390, 0]
